Goal: Task Accomplishment & Management: Use online tool/utility

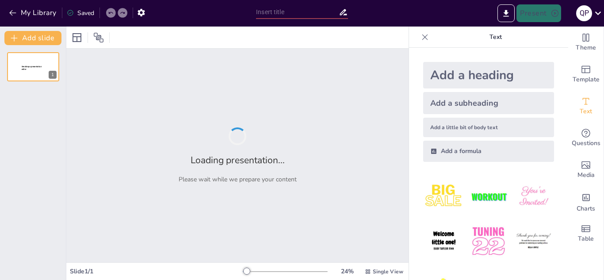
type input "Evaluación del Entorno: Análisis FODA en el Desarrollo de Ungüentos Medicinales"
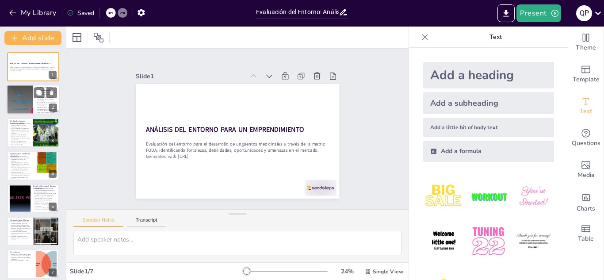
click at [32, 101] on div at bounding box center [20, 100] width 27 height 34
type textarea "Lo ipsumdolor si ametconse ad elitsed do ei tempor in ut labor. Etd magnaaliqua…"
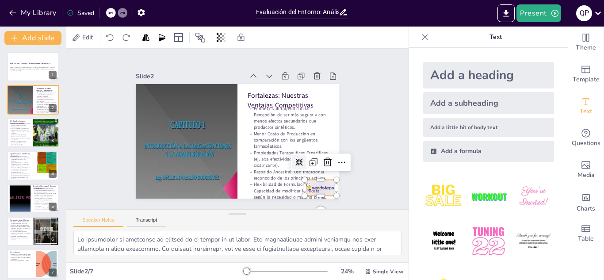
click at [327, 185] on div at bounding box center [321, 188] width 32 height 16
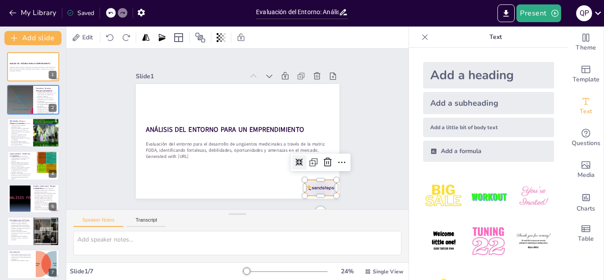
click at [321, 181] on div at bounding box center [321, 188] width 32 height 16
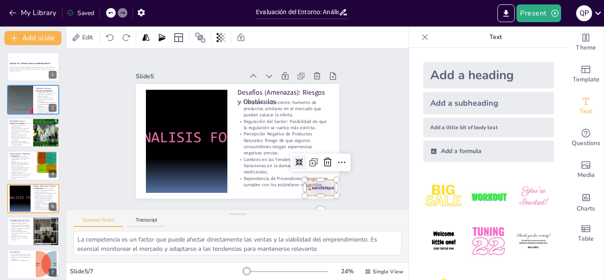
click at [323, 188] on div at bounding box center [321, 188] width 32 height 16
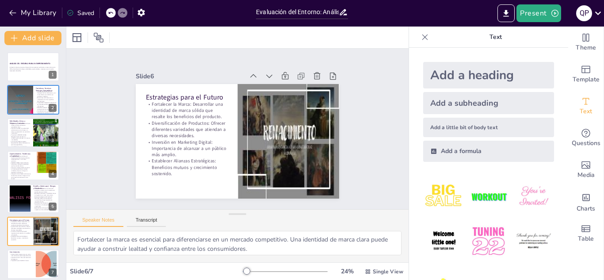
type textarea "El análisis FODA es una herramienta poderosa que permite a los emprendedores en…"
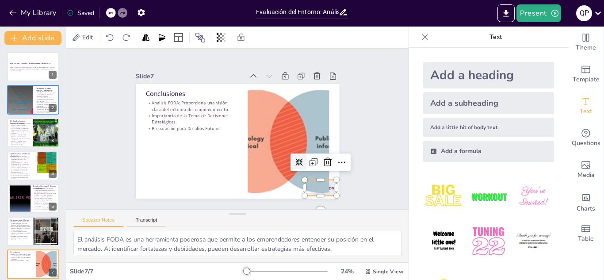
click at [329, 186] on div "Conclusiones Análisis FODA: Proporciona una visión clara del entorno del empren…" at bounding box center [237, 141] width 203 height 115
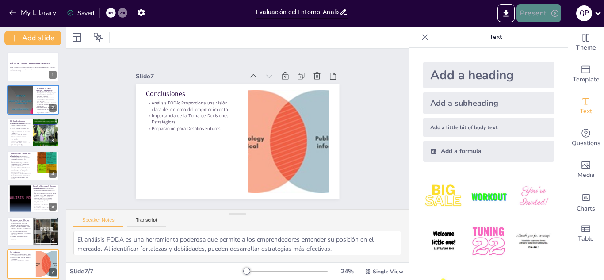
click at [532, 11] on button "Present" at bounding box center [538, 13] width 44 height 18
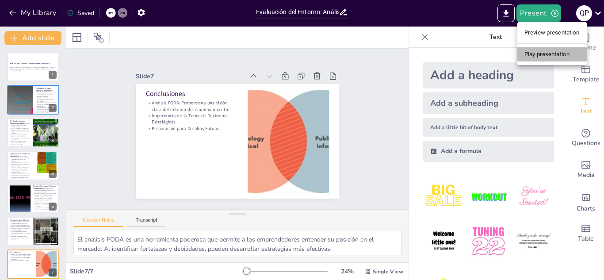
click at [543, 58] on li "Play presentation" at bounding box center [551, 54] width 69 height 14
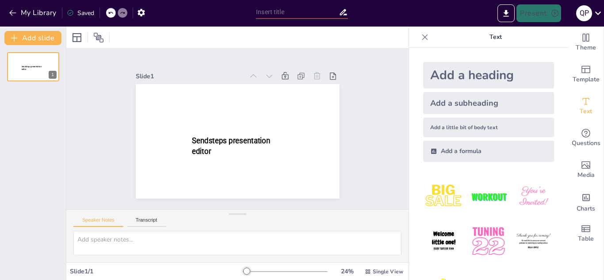
type input "Evaluación del Entorno: Análisis FODA en el Desarrollo de Ungüentos Medicinales"
